Goal: Transaction & Acquisition: Purchase product/service

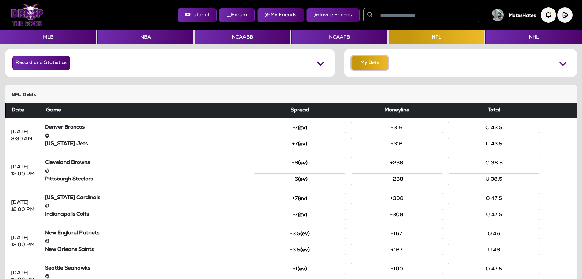
click at [374, 61] on button "My Bets" at bounding box center [370, 63] width 37 height 14
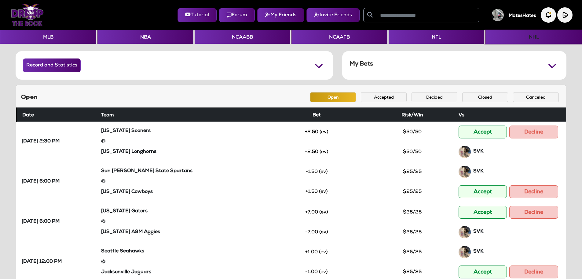
click at [510, 40] on button "NHL" at bounding box center [534, 37] width 96 height 14
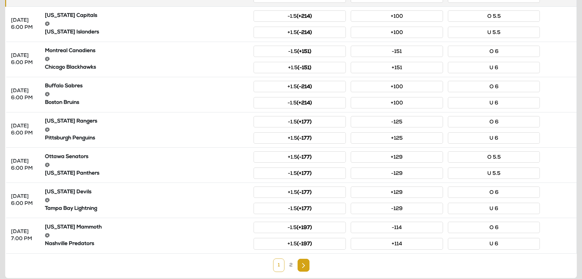
scroll to position [236, 0]
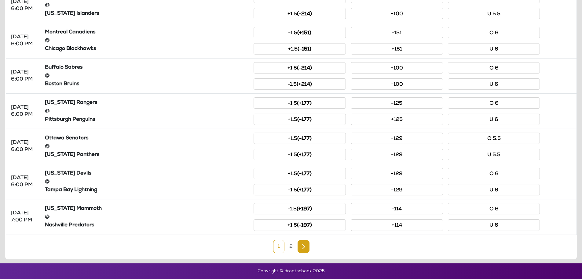
click at [294, 246] on link "2" at bounding box center [291, 245] width 13 height 13
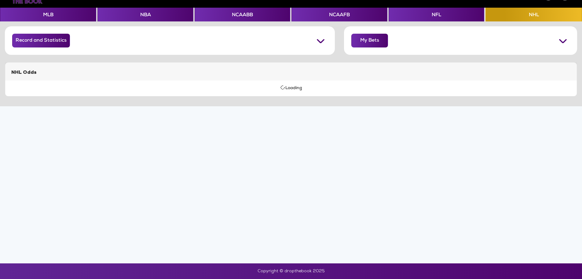
scroll to position [95, 0]
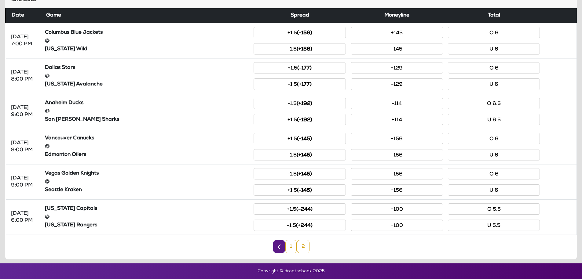
click at [296, 247] on link "1" at bounding box center [291, 245] width 11 height 13
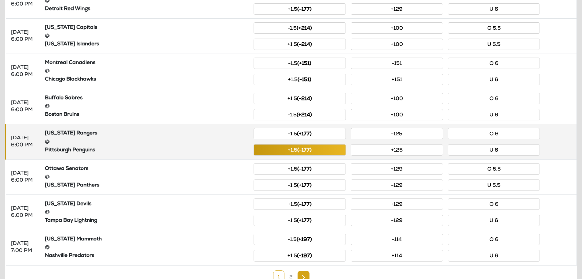
scroll to position [236, 0]
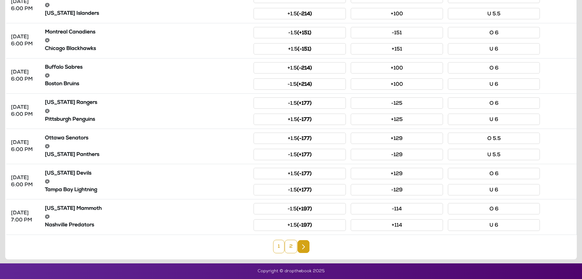
click at [289, 249] on link "2" at bounding box center [291, 245] width 13 height 13
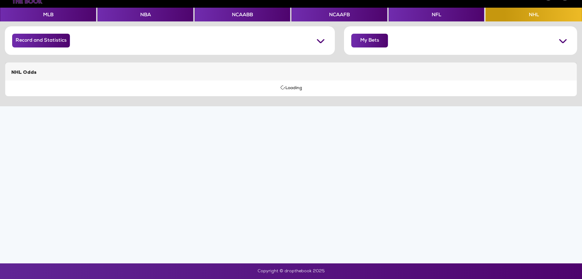
scroll to position [95, 0]
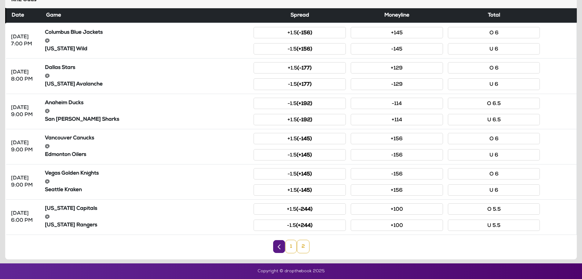
click at [290, 249] on link "1" at bounding box center [291, 245] width 11 height 13
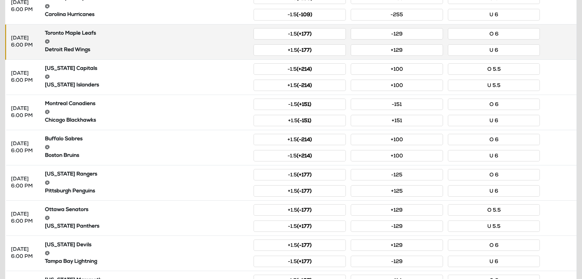
scroll to position [175, 0]
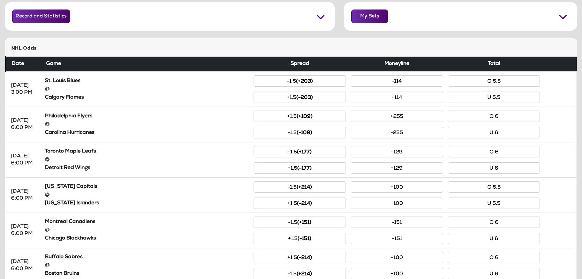
scroll to position [53, 0]
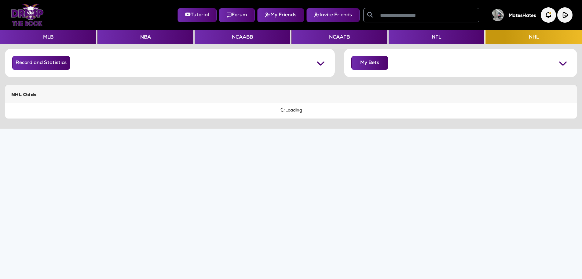
scroll to position [53, 0]
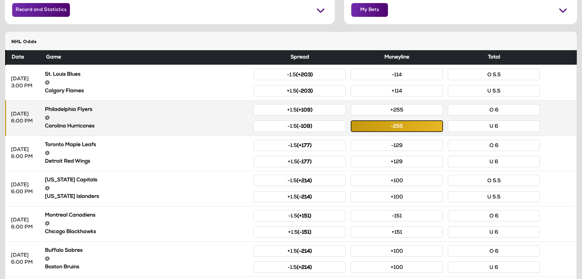
click at [386, 127] on button "-255" at bounding box center [397, 125] width 92 height 11
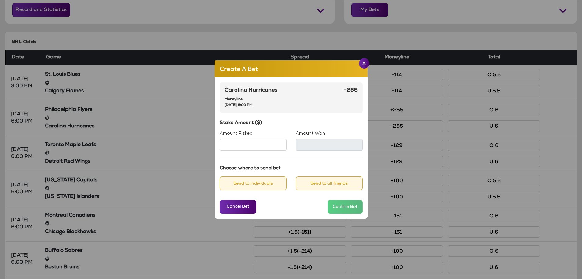
click at [252, 146] on input "Amount Risked" at bounding box center [253, 145] width 67 height 12
type input "**"
type input "*****"
click at [309, 120] on div "Carolina Hurricanes Moneyline Saturday, Oct 11 2025, 6:00 PM -255 Stake Amount …" at bounding box center [291, 147] width 153 height 141
click at [322, 182] on button "Send to all friends" at bounding box center [329, 183] width 67 height 14
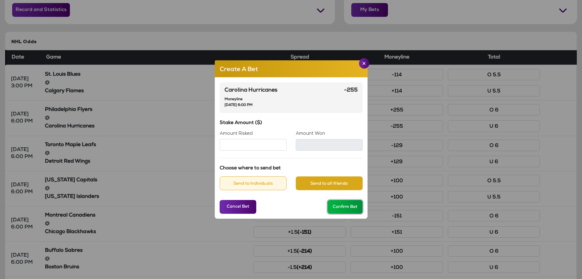
click at [345, 207] on button "Confirm Bet" at bounding box center [345, 207] width 35 height 14
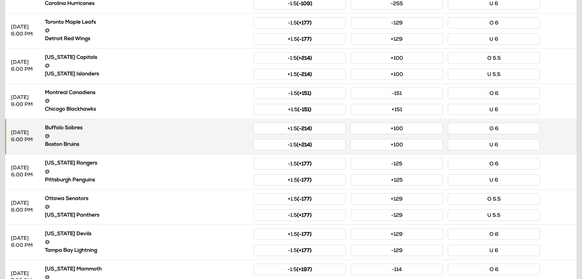
scroll to position [206, 0]
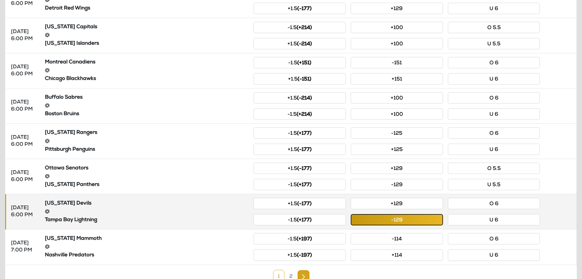
click at [383, 217] on button "-129" at bounding box center [397, 219] width 92 height 11
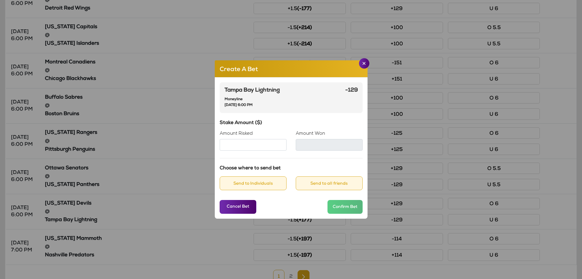
click at [241, 145] on input "Amount Risked" at bounding box center [253, 145] width 67 height 12
type input "**"
type input "*****"
click at [294, 111] on div "Tampa Bay Lightning Moneyline Saturday, Oct 11 2025, 6:00 PM -129" at bounding box center [291, 97] width 143 height 31
click at [328, 183] on button "Send to all friends" at bounding box center [329, 183] width 67 height 14
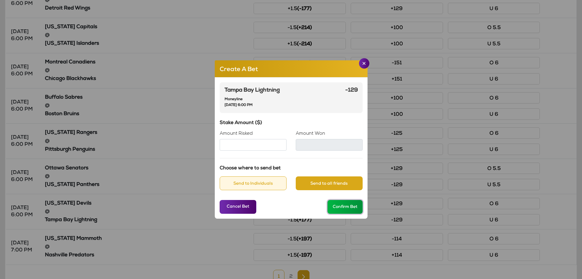
click at [344, 207] on button "Confirm Bet" at bounding box center [345, 207] width 35 height 14
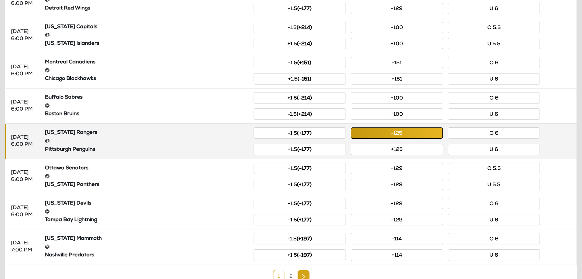
click at [382, 135] on button "-125" at bounding box center [397, 132] width 92 height 11
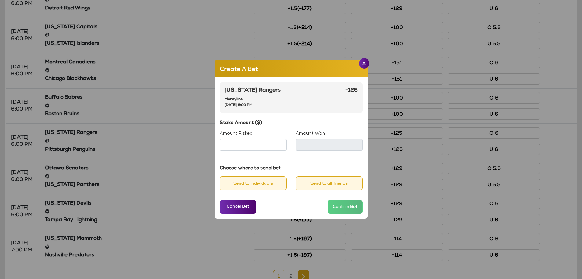
click at [275, 142] on input "Amount Risked" at bounding box center [253, 145] width 67 height 12
type input "**"
click at [290, 120] on h6 "Stake Amount ($)" at bounding box center [291, 123] width 143 height 6
click at [315, 183] on button "Send to all friends" at bounding box center [329, 183] width 67 height 14
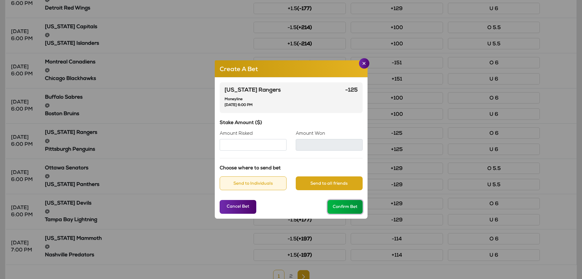
click at [342, 209] on button "Confirm Bet" at bounding box center [345, 207] width 35 height 14
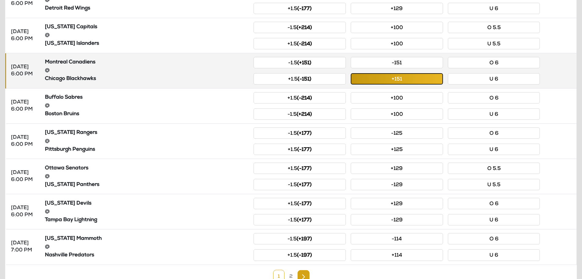
click at [395, 80] on button "+151" at bounding box center [397, 78] width 92 height 11
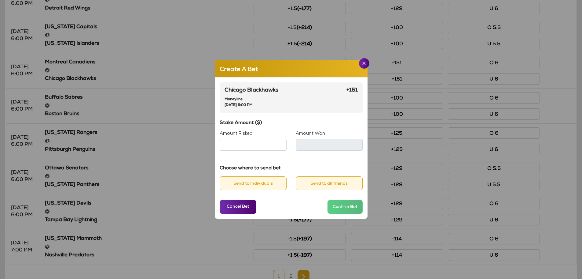
click at [262, 145] on input "Amount Risked" at bounding box center [253, 145] width 67 height 12
type input "**"
type input "****"
click at [299, 119] on div "Chicago Blackhawks Moneyline Saturday, Oct 11 2025, 6:00 PM +151 Stake Amount (…" at bounding box center [291, 147] width 153 height 141
click at [322, 184] on button "Send to all friends" at bounding box center [329, 183] width 67 height 14
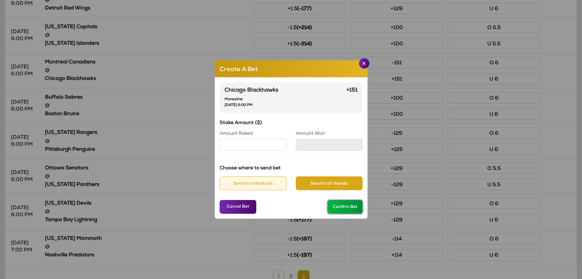
click at [340, 208] on button "Confirm Bet" at bounding box center [345, 207] width 35 height 14
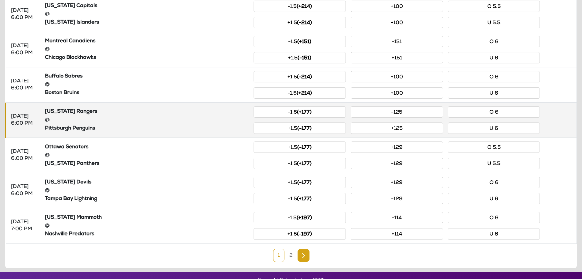
scroll to position [236, 0]
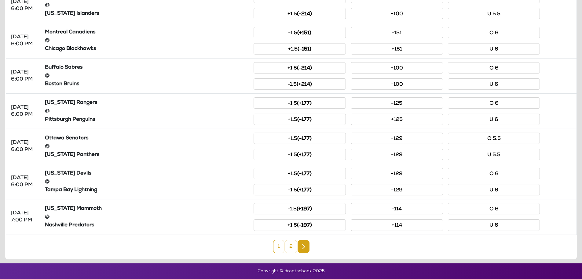
click at [290, 246] on link "2" at bounding box center [291, 245] width 13 height 13
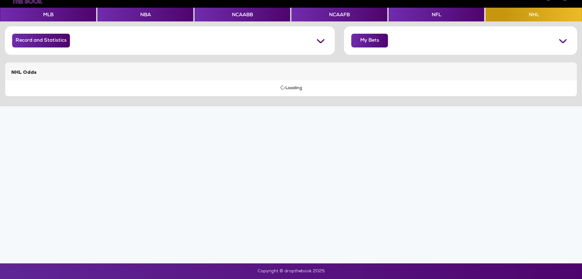
scroll to position [95, 0]
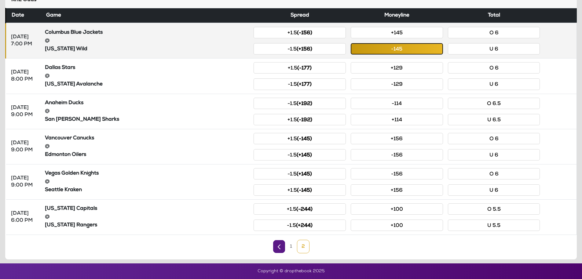
click at [394, 49] on button "-145" at bounding box center [397, 48] width 92 height 11
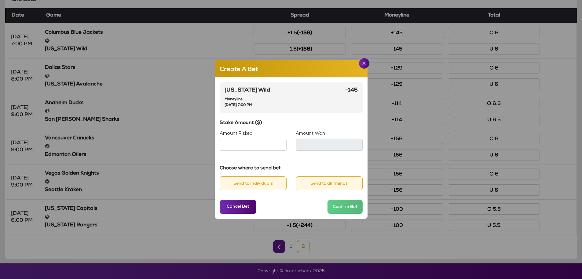
click at [249, 146] on input "Amount Risked" at bounding box center [253, 145] width 67 height 12
type input "**"
type input "*****"
click at [280, 112] on div "Minnesota Wild Moneyline Saturday, Oct 11 2025, 7:00 PM -145" at bounding box center [291, 97] width 143 height 31
click at [323, 183] on button "Send to all friends" at bounding box center [329, 183] width 67 height 14
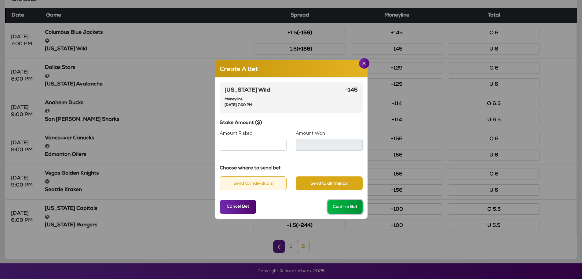
click at [349, 205] on button "Confirm Bet" at bounding box center [345, 207] width 35 height 14
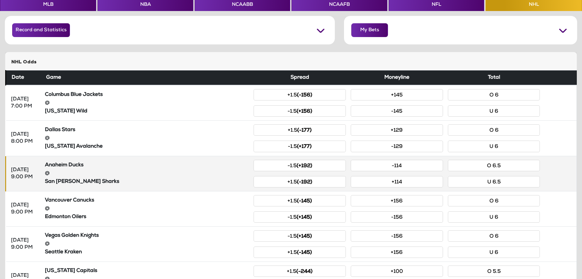
scroll to position [0, 0]
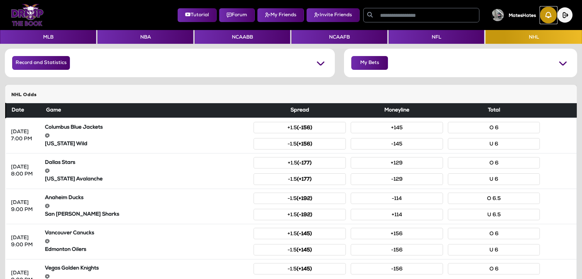
click at [547, 18] on img "button" at bounding box center [549, 15] width 17 height 17
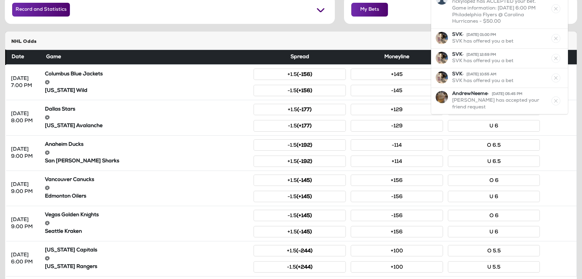
scroll to position [61, 0]
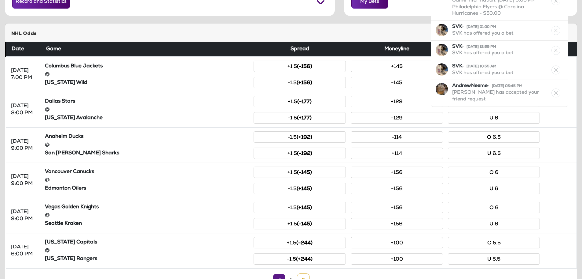
click at [224, 31] on h5 "NHL Odds" at bounding box center [291, 34] width 560 height 6
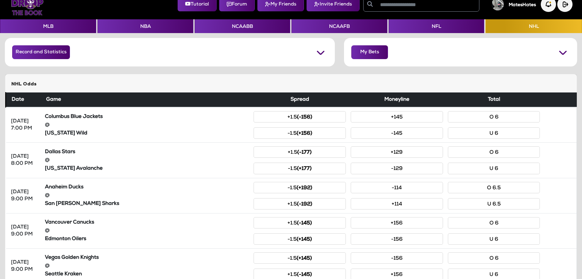
scroll to position [0, 0]
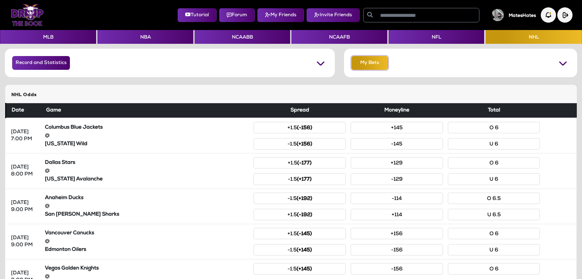
click at [364, 63] on button "My Bets" at bounding box center [370, 63] width 37 height 14
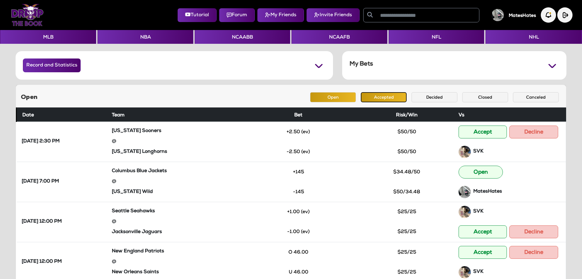
click at [379, 97] on button "Accepted" at bounding box center [384, 97] width 46 height 10
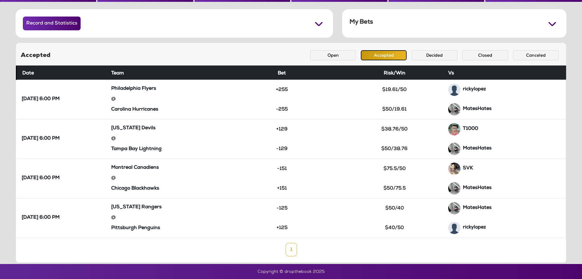
scroll to position [42, 0]
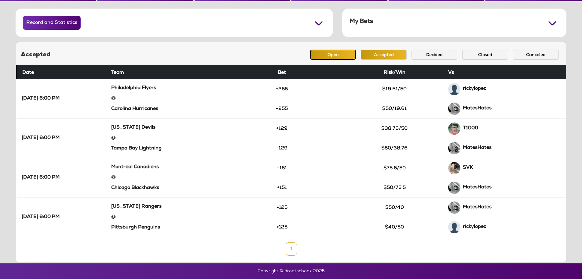
click at [317, 58] on button "Open" at bounding box center [333, 55] width 46 height 10
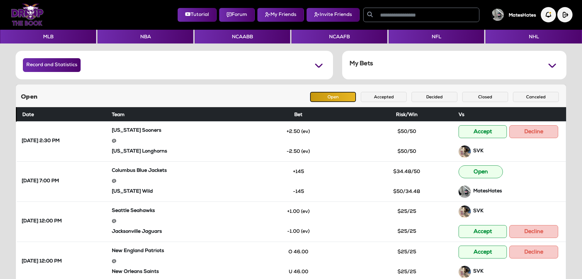
scroll to position [0, 0]
